Goal: Task Accomplishment & Management: Complete application form

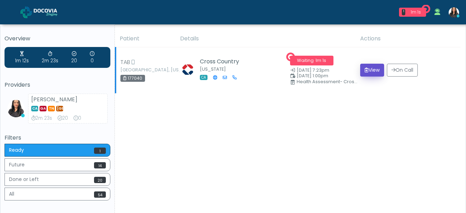
click at [369, 70] on button "View" at bounding box center [372, 70] width 24 height 13
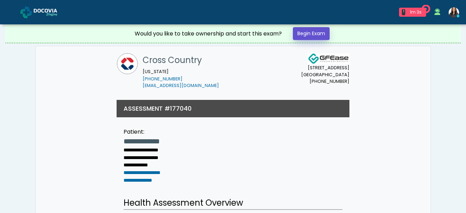
click at [310, 33] on link "Begin Exam" at bounding box center [311, 33] width 37 height 13
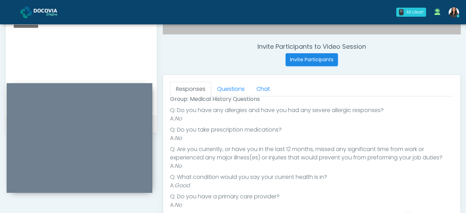
scroll to position [248, 0]
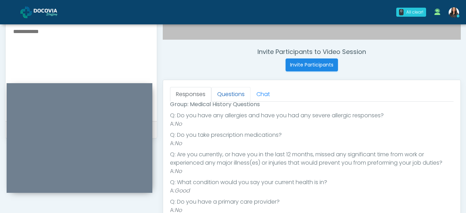
click at [227, 89] on link "Questions" at bounding box center [230, 94] width 39 height 15
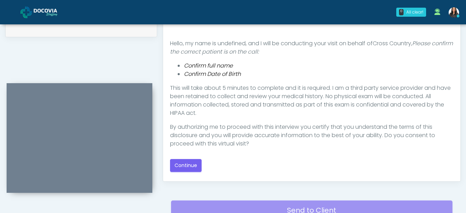
scroll to position [350, 0]
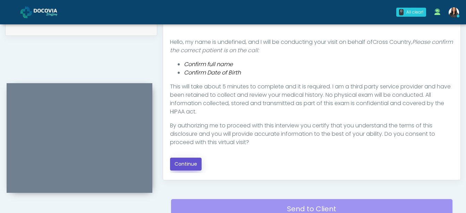
click at [190, 164] on button "Continue" at bounding box center [186, 163] width 32 height 13
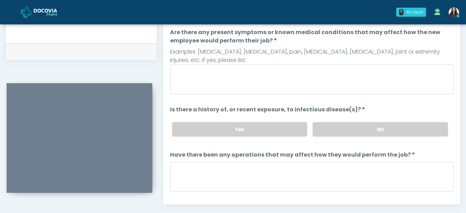
scroll to position [318, 0]
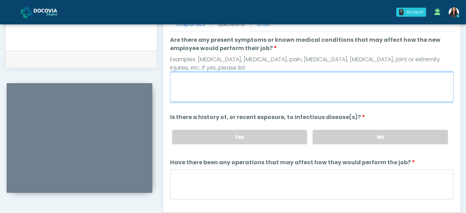
click at [192, 87] on textarea "Are there any present symptoms or known medical conditions that may affect how …" at bounding box center [312, 87] width 284 height 30
type textarea "**"
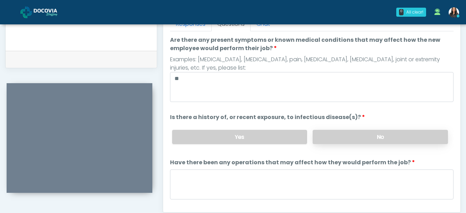
click at [358, 136] on label "No" at bounding box center [380, 137] width 135 height 14
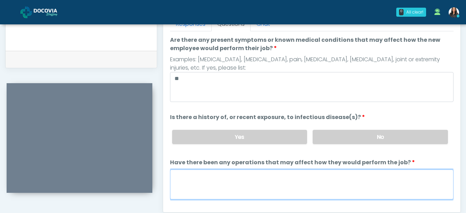
click at [236, 182] on textarea "Have there been any operations that may affect how they would perform the job?" at bounding box center [312, 184] width 284 height 30
type textarea "**"
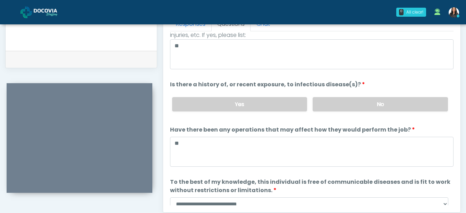
scroll to position [59, 0]
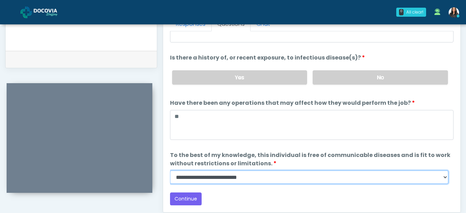
click at [446, 176] on select "**********" at bounding box center [309, 176] width 278 height 13
select select "******"
click at [170, 170] on select "**********" at bounding box center [309, 176] width 278 height 13
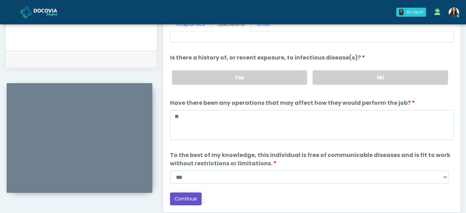
click at [186, 195] on button "Continue" at bounding box center [186, 198] width 32 height 13
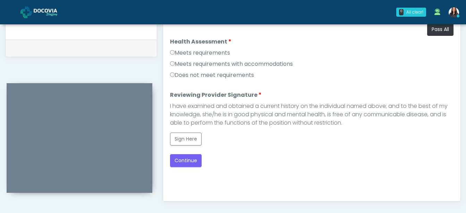
scroll to position [323, 0]
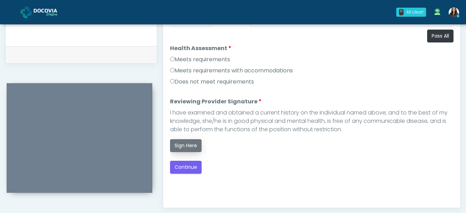
click at [184, 142] on button "Sign Here" at bounding box center [186, 145] width 32 height 13
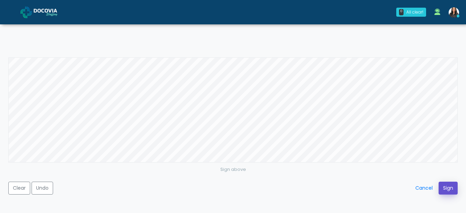
click at [447, 187] on button "Sign" at bounding box center [448, 187] width 19 height 13
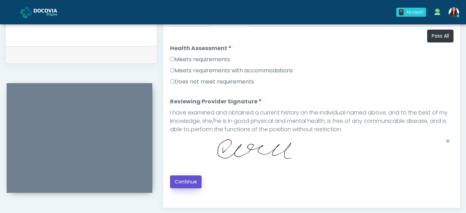
click at [180, 181] on button "Continue" at bounding box center [186, 181] width 32 height 13
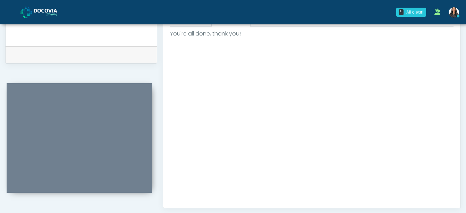
scroll to position [424, 0]
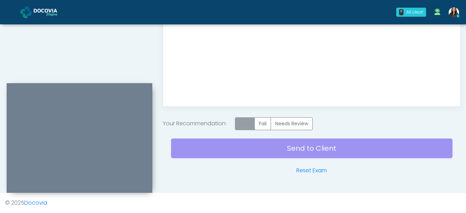
click at [249, 120] on label "Pass" at bounding box center [245, 123] width 20 height 13
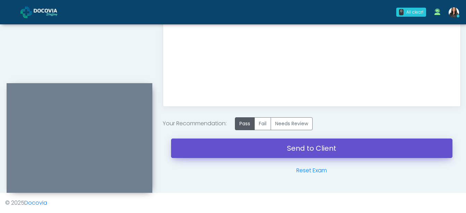
click at [303, 148] on link "Send to Client" at bounding box center [312, 147] width 282 height 19
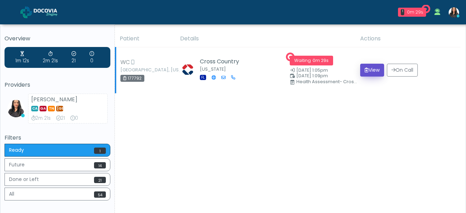
click at [376, 70] on button "View" at bounding box center [372, 70] width 24 height 13
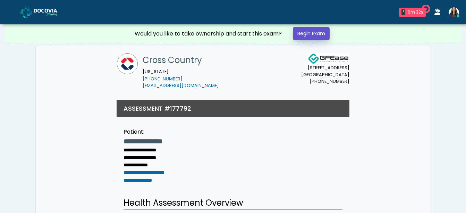
click at [318, 35] on link "Begin Exam" at bounding box center [311, 33] width 37 height 13
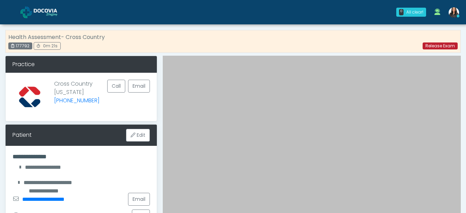
click at [435, 46] on link "Release Exam" at bounding box center [440, 45] width 35 height 7
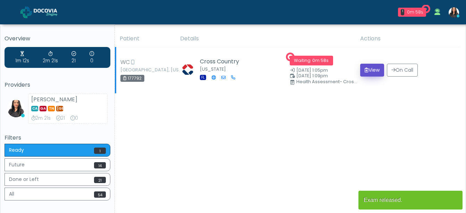
click at [373, 70] on button "View" at bounding box center [372, 70] width 24 height 13
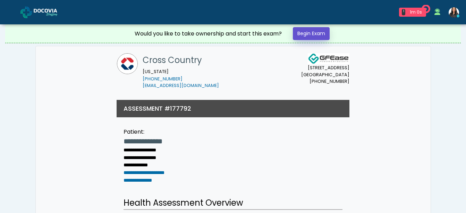
click at [314, 34] on link "Begin Exam" at bounding box center [311, 33] width 37 height 13
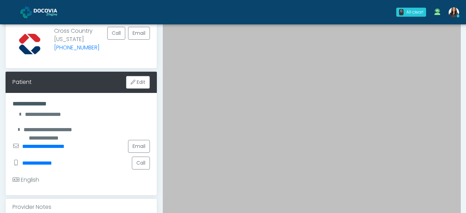
scroll to position [99, 0]
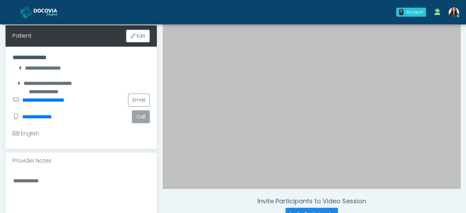
click at [136, 116] on button "Call" at bounding box center [141, 116] width 18 height 13
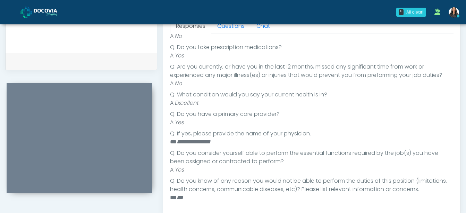
scroll to position [0, 0]
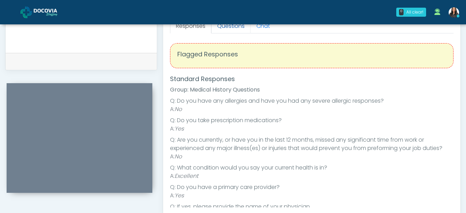
click at [230, 31] on link "Questions" at bounding box center [230, 26] width 39 height 15
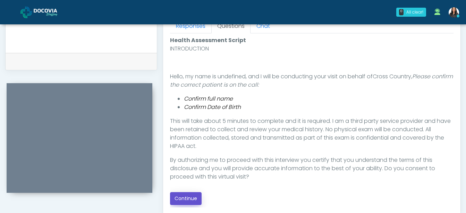
click at [190, 198] on button "Continue" at bounding box center [186, 198] width 32 height 13
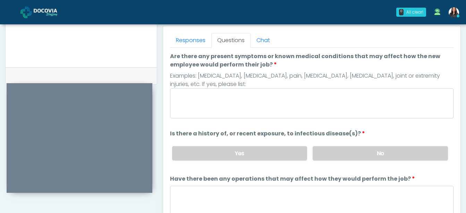
scroll to position [295, 0]
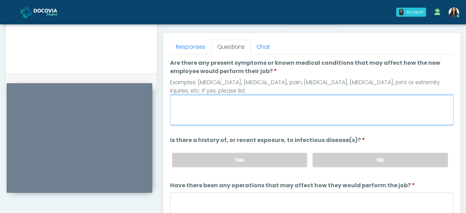
click at [190, 118] on textarea "Are there any present symptoms or known medical conditions that may affect how …" at bounding box center [312, 110] width 284 height 30
type textarea "**"
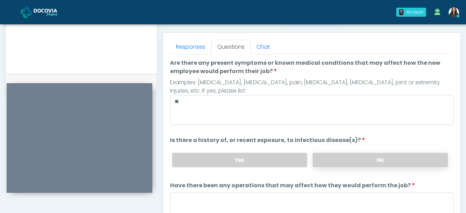
click at [325, 154] on label "No" at bounding box center [380, 159] width 135 height 14
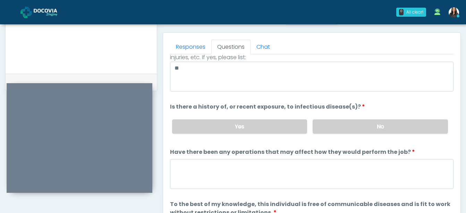
scroll to position [59, 0]
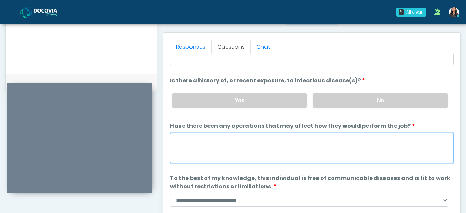
click at [198, 156] on textarea "Have there been any operations that may affect how they would perform the job?" at bounding box center [312, 148] width 284 height 30
type textarea "**"
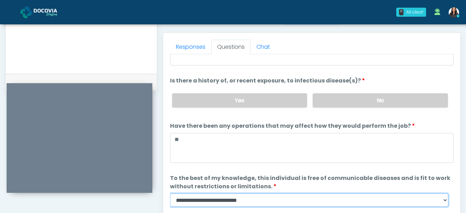
click at [446, 200] on select "**********" at bounding box center [309, 199] width 278 height 13
select select "******"
click at [170, 193] on select "**********" at bounding box center [309, 199] width 278 height 13
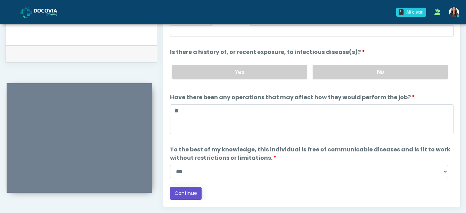
click at [184, 192] on button "Continue" at bounding box center [186, 192] width 32 height 13
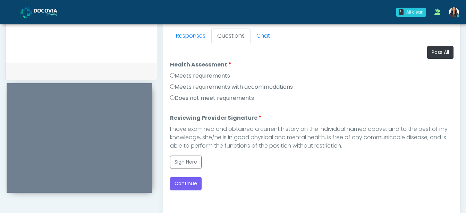
scroll to position [298, 0]
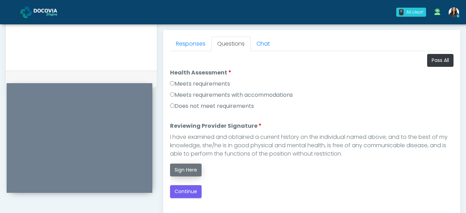
click at [186, 170] on button "Sign Here" at bounding box center [186, 169] width 32 height 13
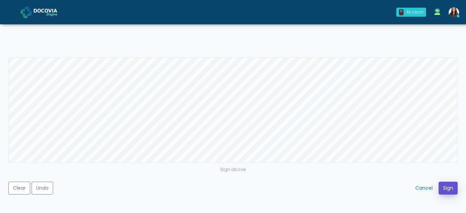
click at [448, 184] on button "Sign" at bounding box center [448, 187] width 19 height 13
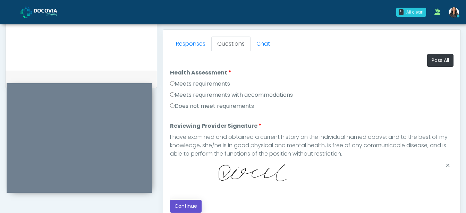
click at [194, 205] on button "Continue" at bounding box center [186, 205] width 32 height 13
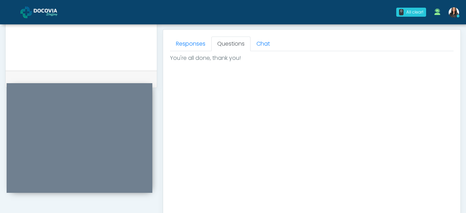
scroll to position [424, 0]
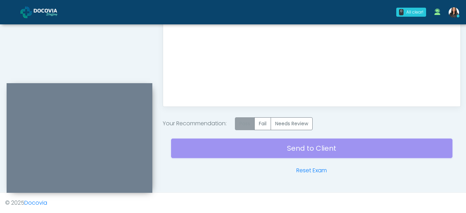
click at [241, 127] on label "Pass" at bounding box center [245, 123] width 20 height 13
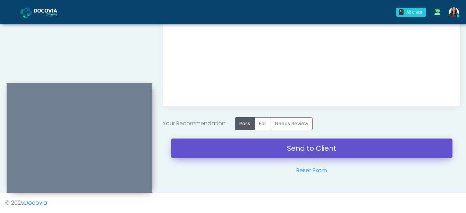
click at [313, 146] on link "Send to Client" at bounding box center [312, 147] width 282 height 19
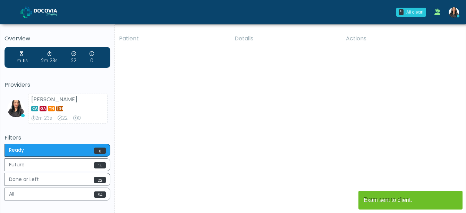
click at [215, 117] on div "Patient Details Actions WC Orlando, Florida 177792 Cross Country Florida FL" at bounding box center [288, 129] width 346 height 198
click at [155, 82] on div "Patient Details Actions WC Orlando, Florida 177792 Cross Country Florida FL" at bounding box center [288, 129] width 346 height 198
